Goal: Task Accomplishment & Management: Manage account settings

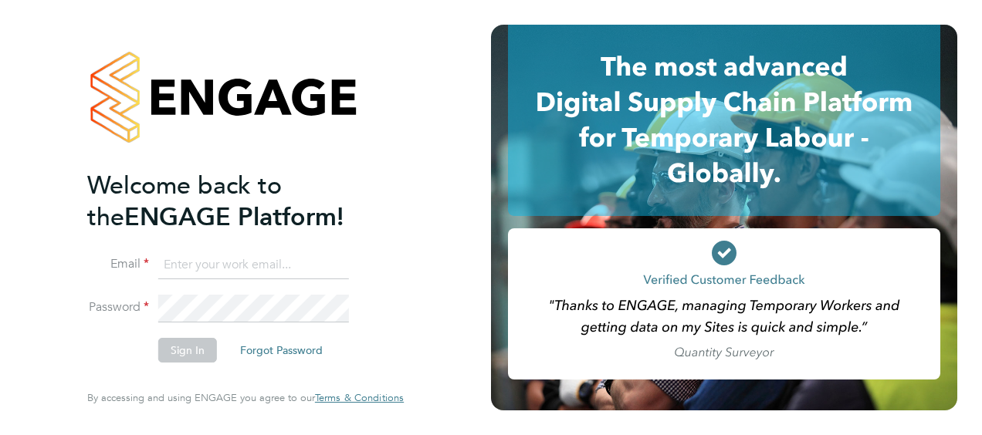
type input "[PERSON_NAME][EMAIL_ADDRESS][PERSON_NAME][DOMAIN_NAME]"
click at [185, 354] on button "Sign In" at bounding box center [187, 350] width 59 height 25
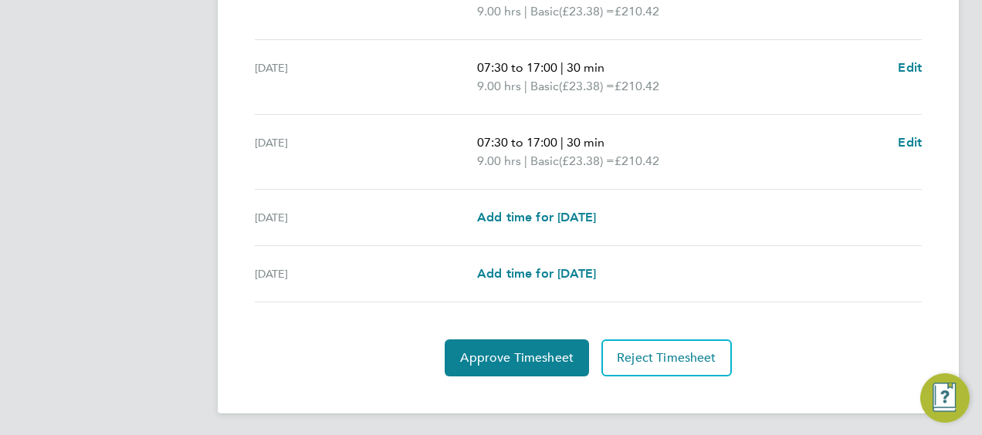
scroll to position [677, 0]
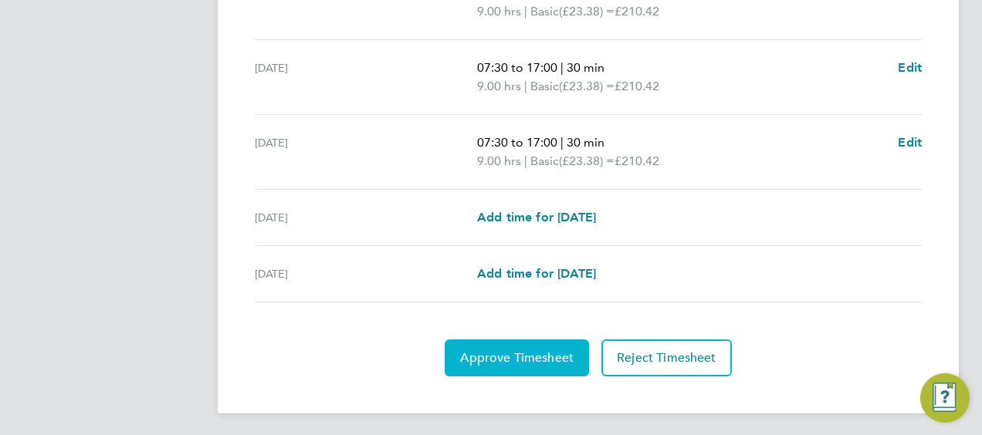
click at [510, 357] on span "Approve Timesheet" at bounding box center [517, 358] width 114 height 15
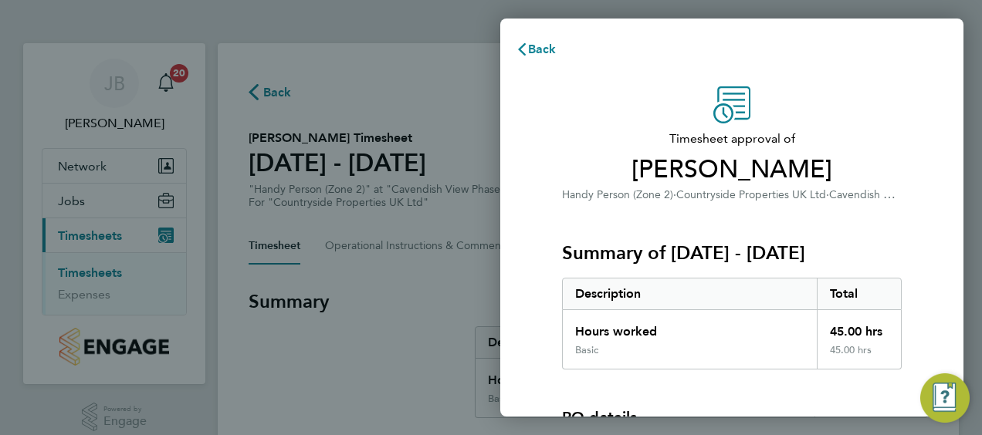
scroll to position [215, 0]
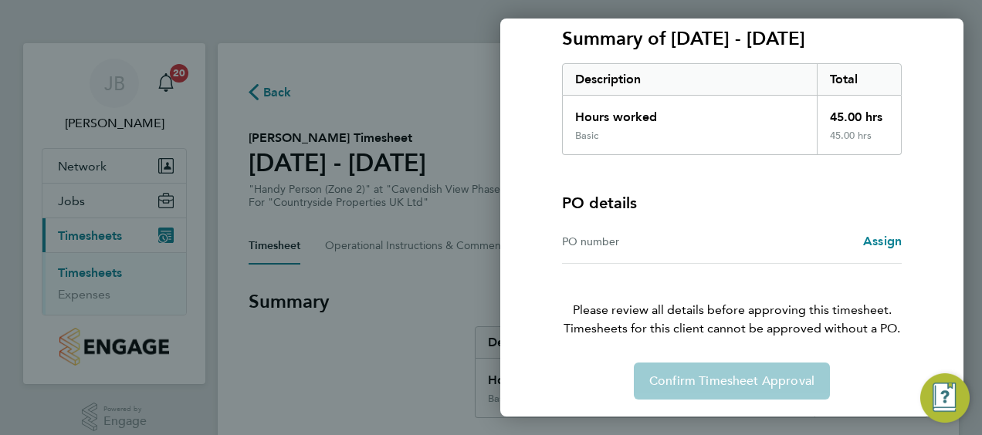
click at [746, 374] on div "Confirm Timesheet Approval" at bounding box center [732, 381] width 377 height 37
click at [884, 242] on span "Assign" at bounding box center [882, 241] width 39 height 15
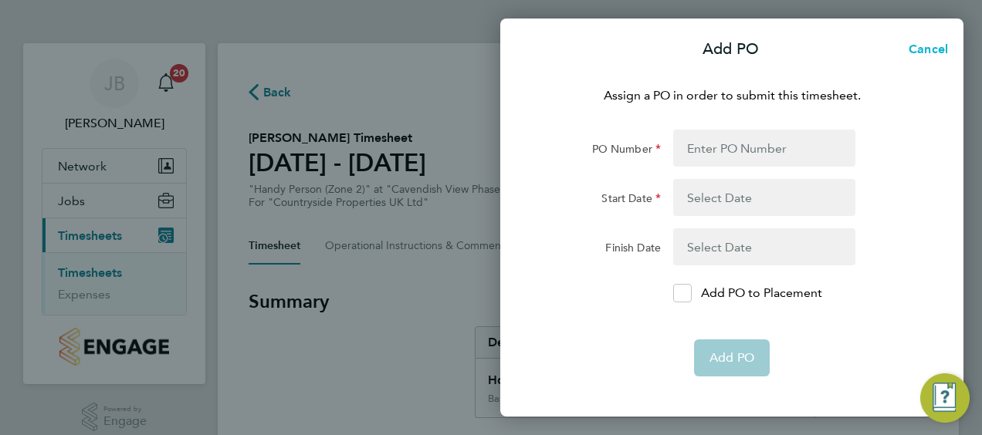
click at [921, 48] on span "Cancel" at bounding box center [926, 49] width 44 height 15
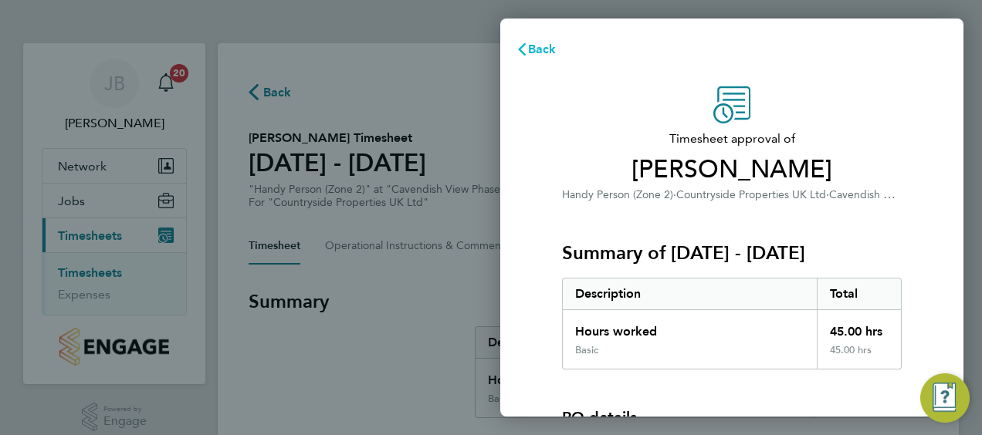
click at [533, 50] on span "Back" at bounding box center [542, 49] width 29 height 15
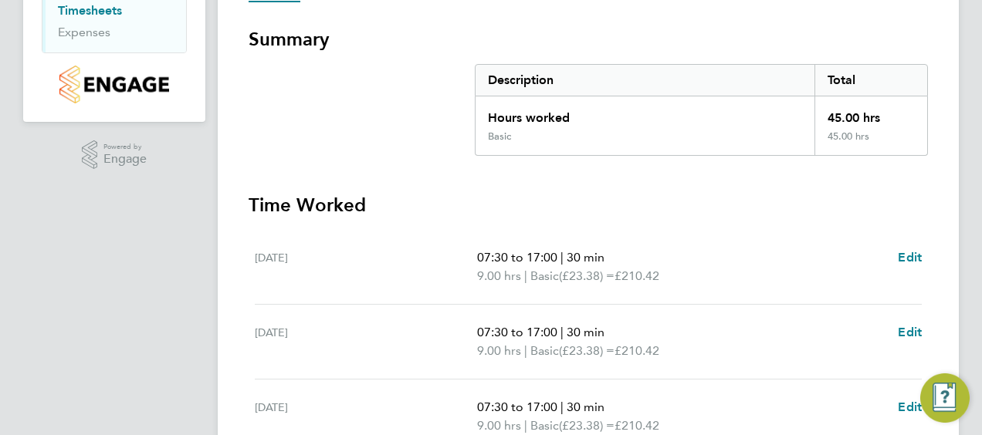
scroll to position [677, 0]
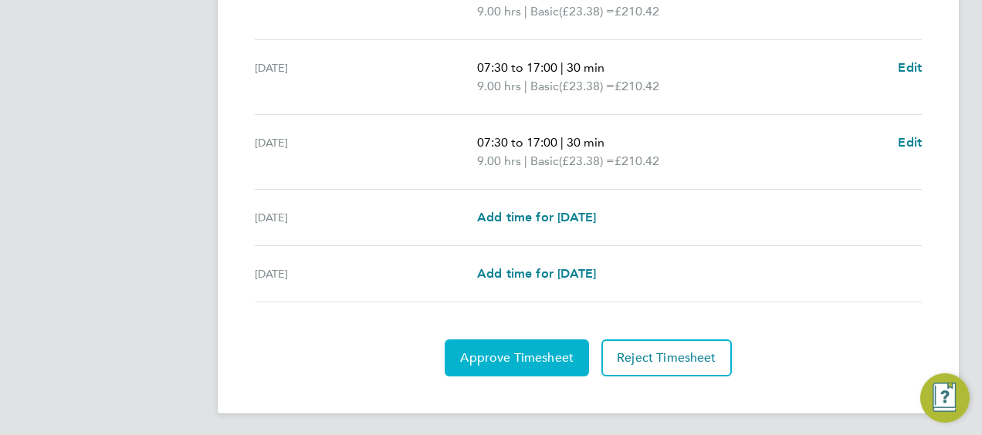
click at [520, 365] on button "Approve Timesheet" at bounding box center [517, 358] width 144 height 37
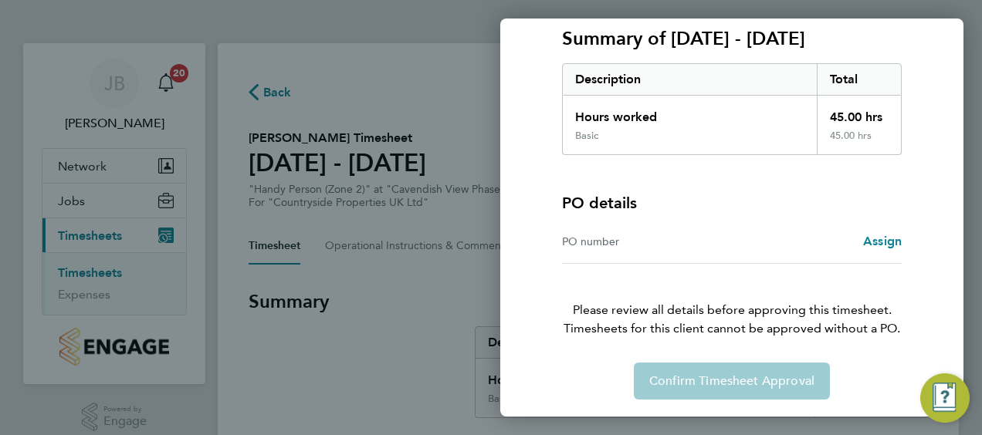
scroll to position [215, 0]
click at [888, 239] on span "Assign" at bounding box center [882, 241] width 39 height 15
